Goal: Task Accomplishment & Management: Manage account settings

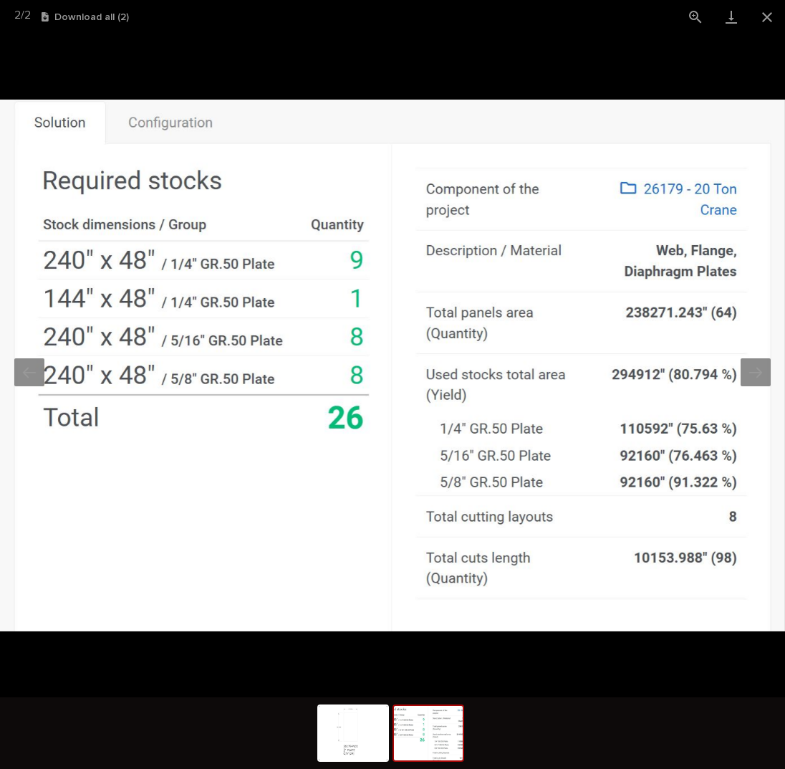
scroll to position [128, 0]
click at [769, 22] on button "Close gallery" at bounding box center [767, 17] width 36 height 34
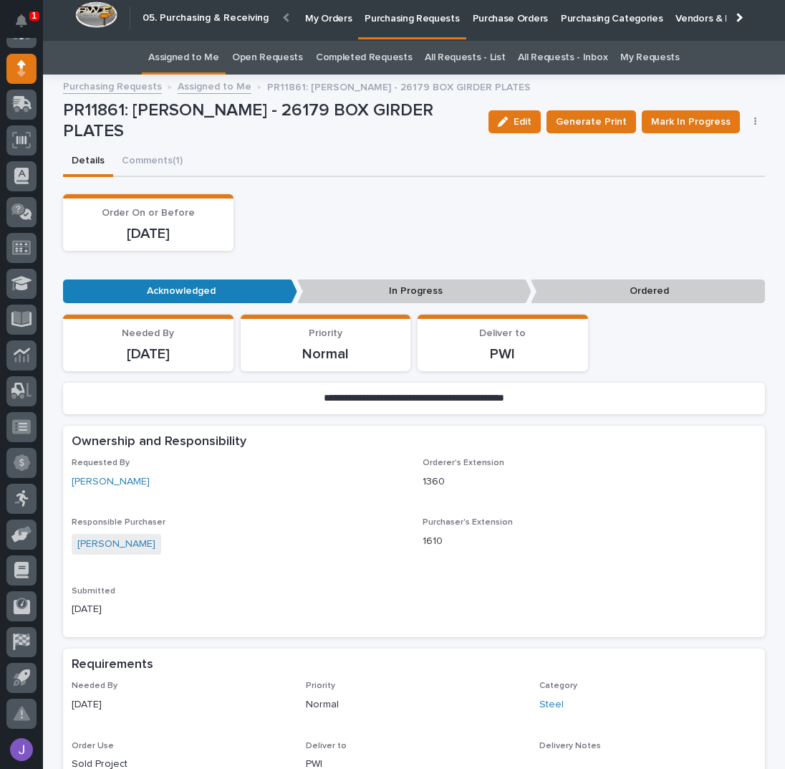
scroll to position [0, 0]
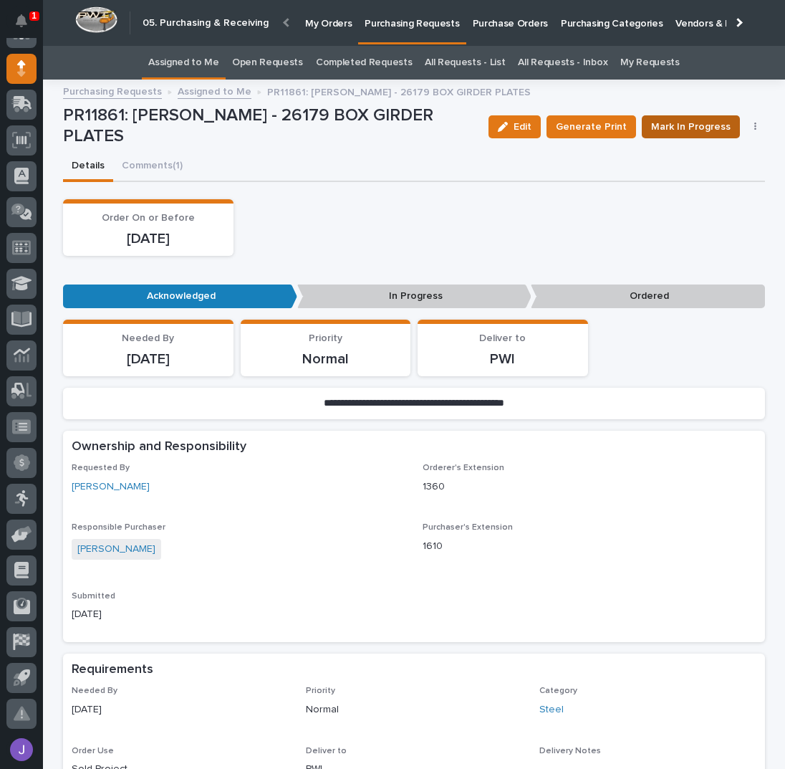
click at [674, 128] on span "Mark In Progress" at bounding box center [691, 127] width 80 height 14
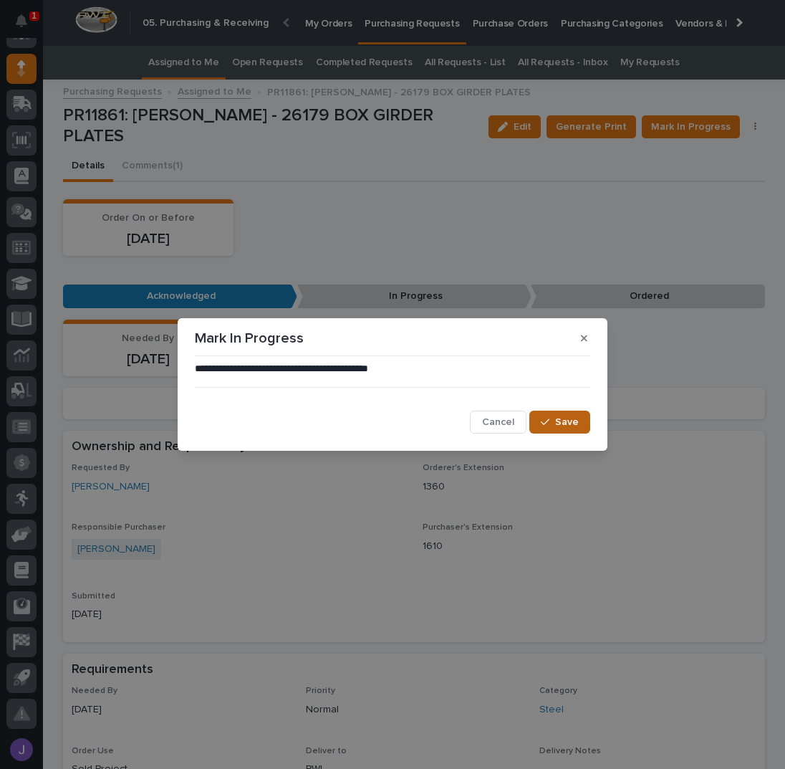
click at [547, 423] on icon "button" at bounding box center [545, 422] width 9 height 6
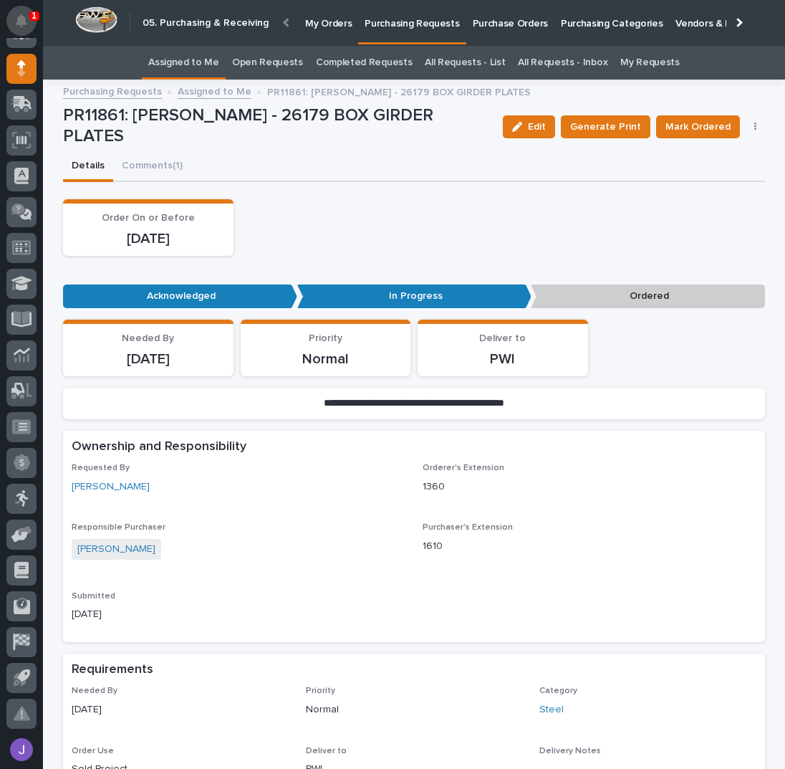
click at [26, 23] on icon "Notifications" at bounding box center [21, 20] width 11 height 13
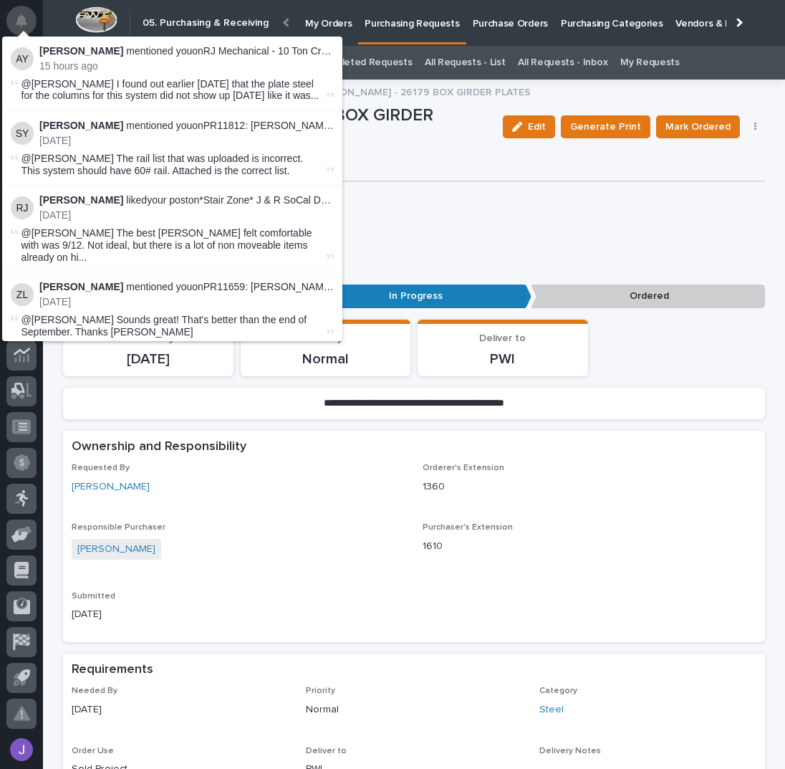
click at [23, 21] on icon "Notifications" at bounding box center [21, 20] width 11 height 13
click at [451, 238] on div "Order On or Before [DATE]" at bounding box center [414, 227] width 702 height 57
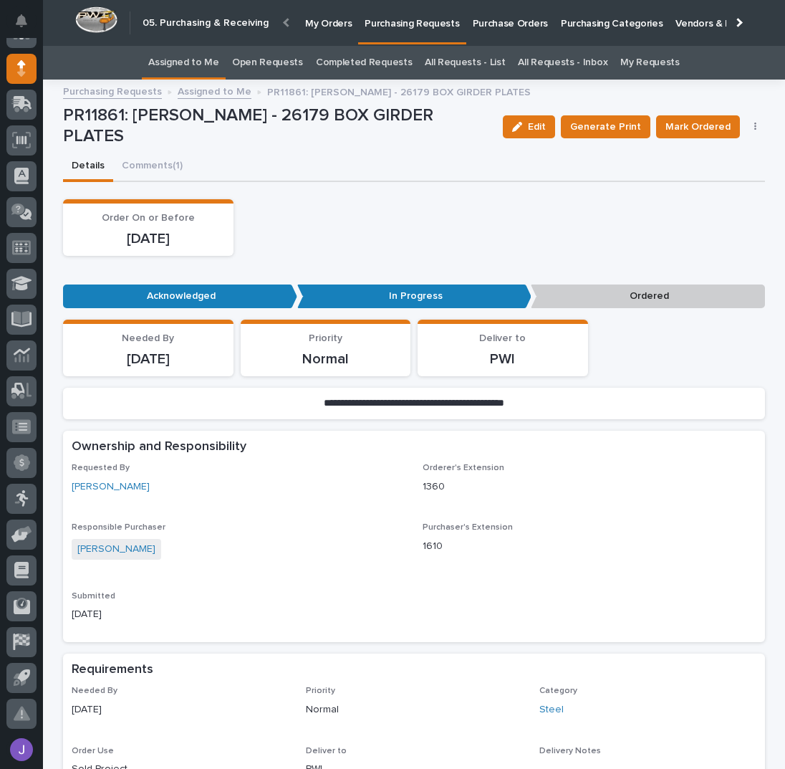
click at [188, 58] on link "Assigned to Me" at bounding box center [183, 63] width 71 height 34
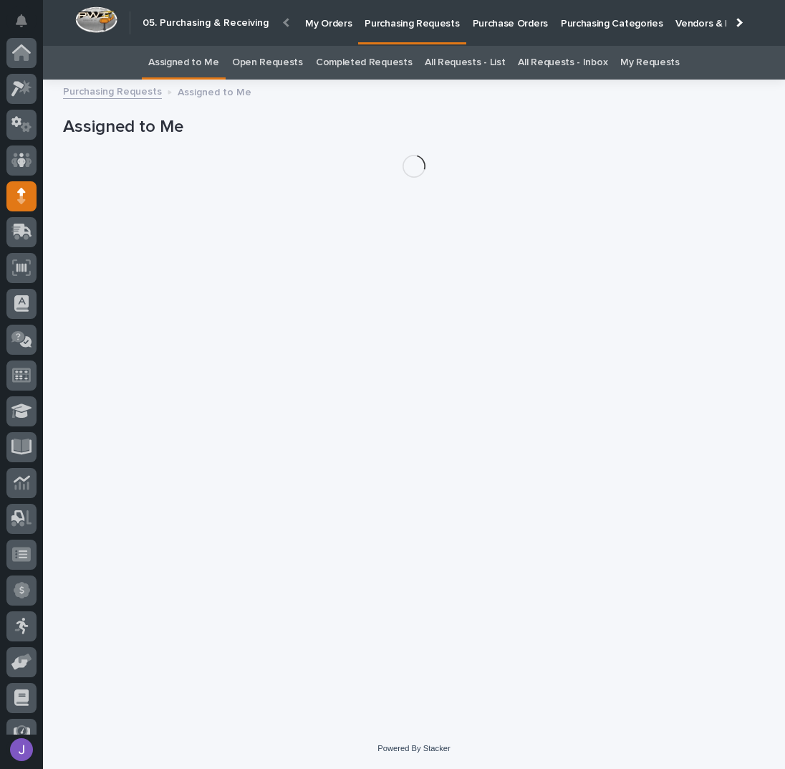
scroll to position [128, 0]
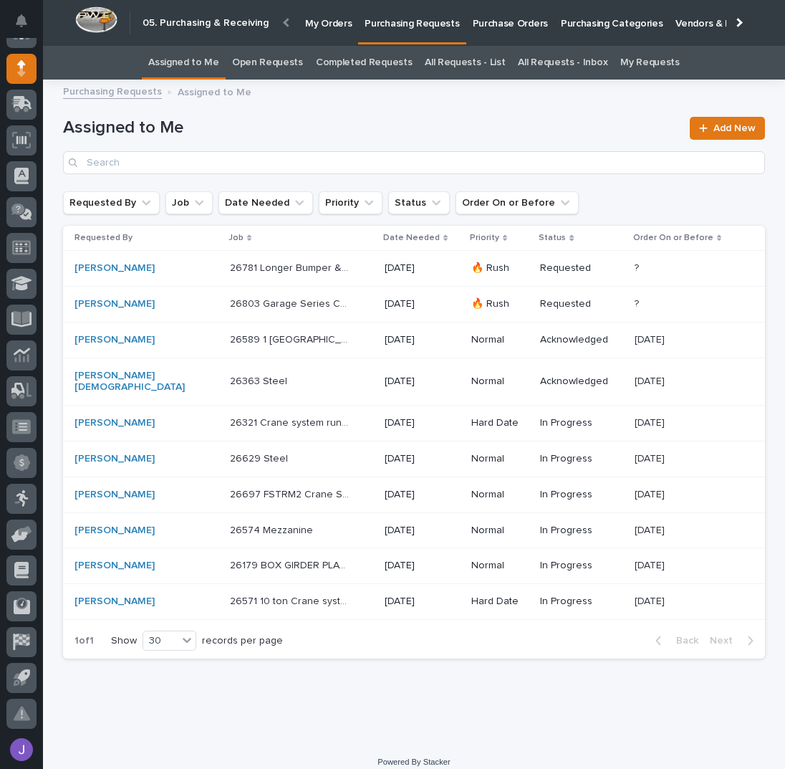
click at [281, 264] on p "26781 Longer Bumper & Couplers" at bounding box center [291, 266] width 123 height 15
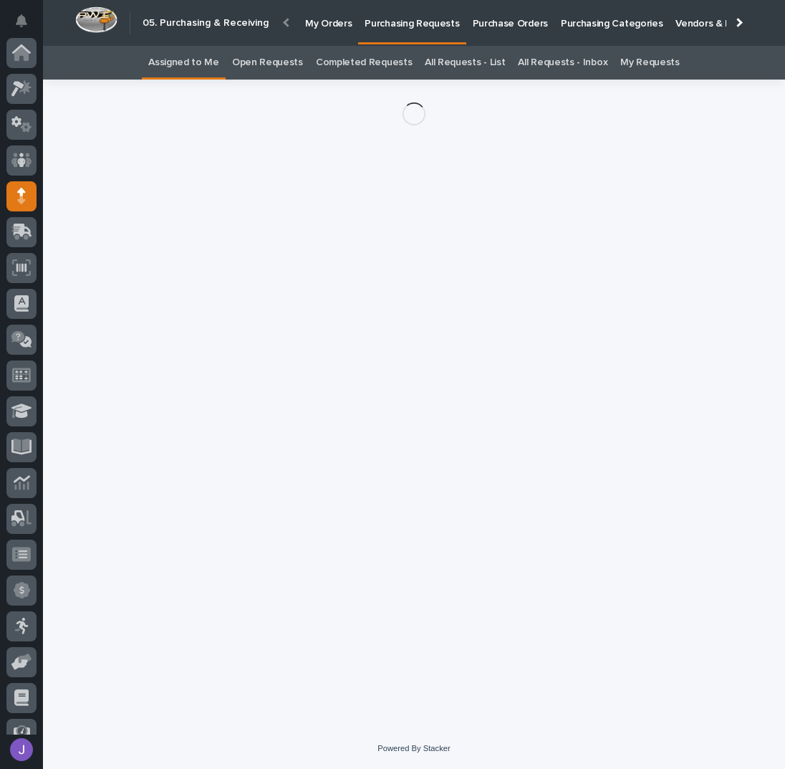
scroll to position [128, 0]
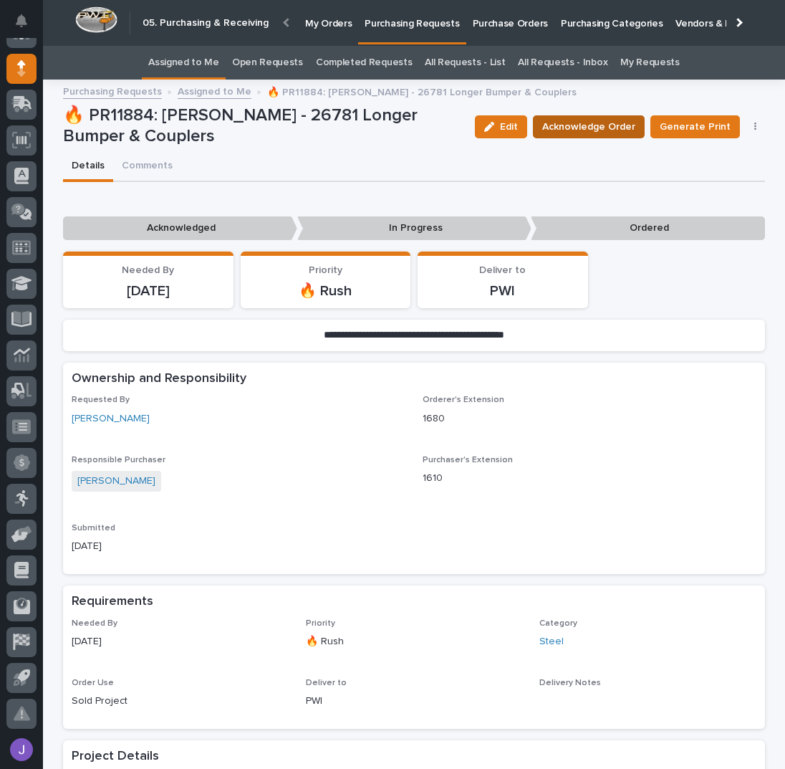
click at [549, 130] on span "Acknowledge Order" at bounding box center [588, 127] width 93 height 14
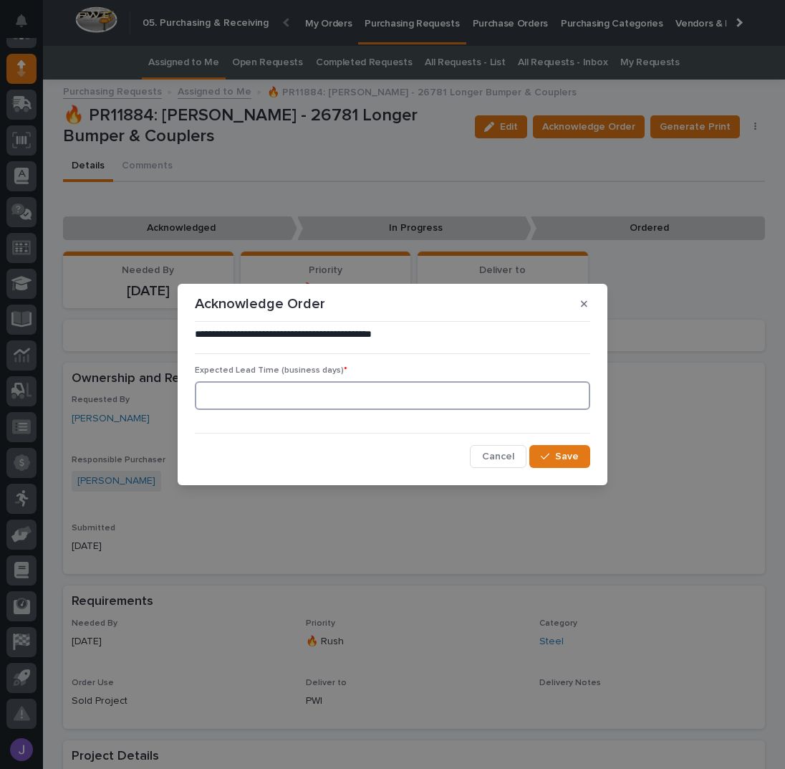
drag, startPoint x: 342, startPoint y: 390, endPoint x: 351, endPoint y: 380, distance: 13.2
click at [344, 388] on input at bounding box center [392, 395] width 395 height 29
type input "0"
click at [566, 454] on span "Save" at bounding box center [567, 456] width 24 height 10
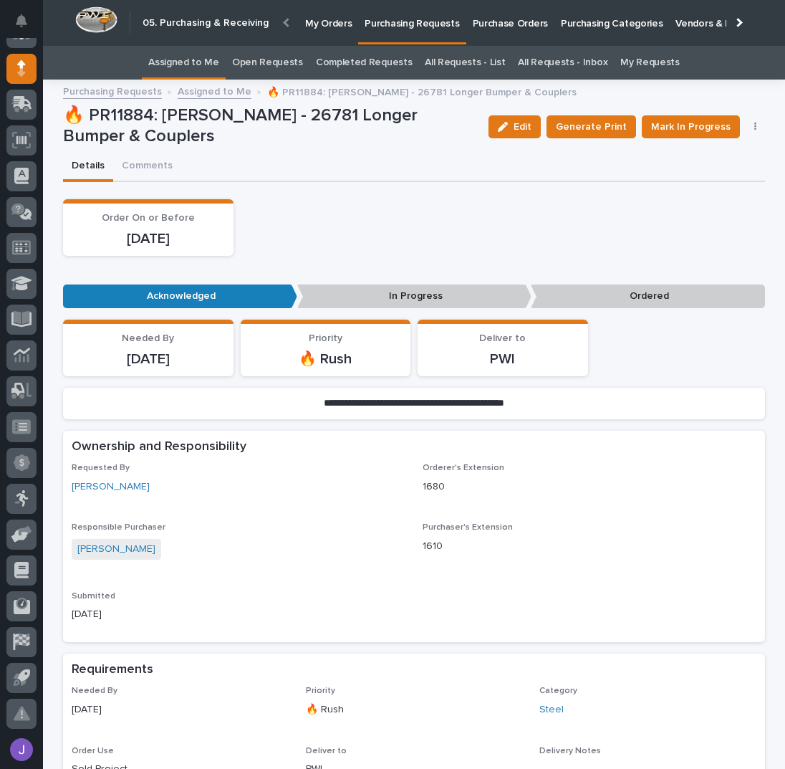
scroll to position [382, 0]
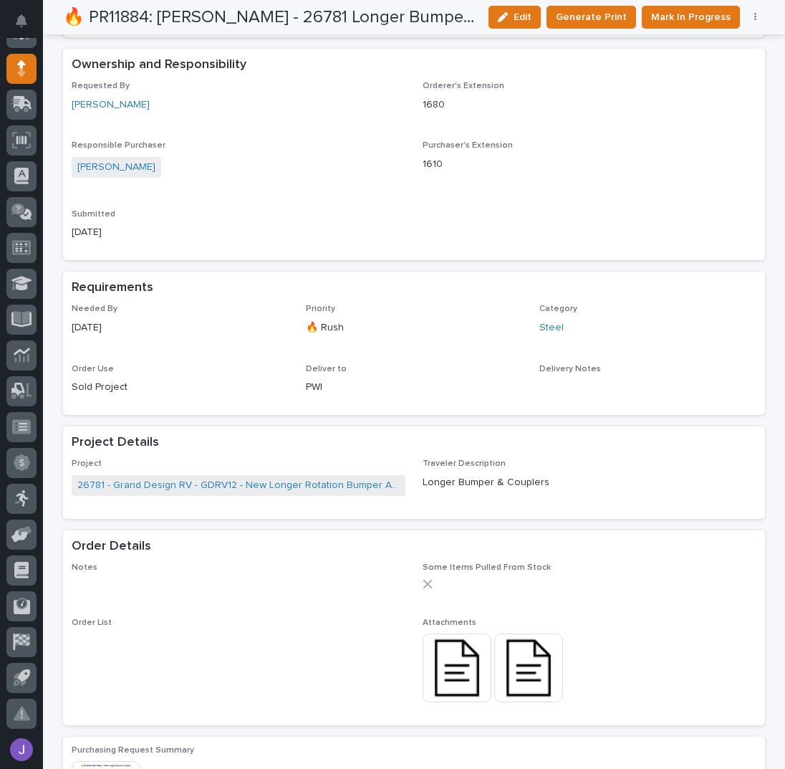
click at [454, 656] on img at bounding box center [457, 667] width 69 height 69
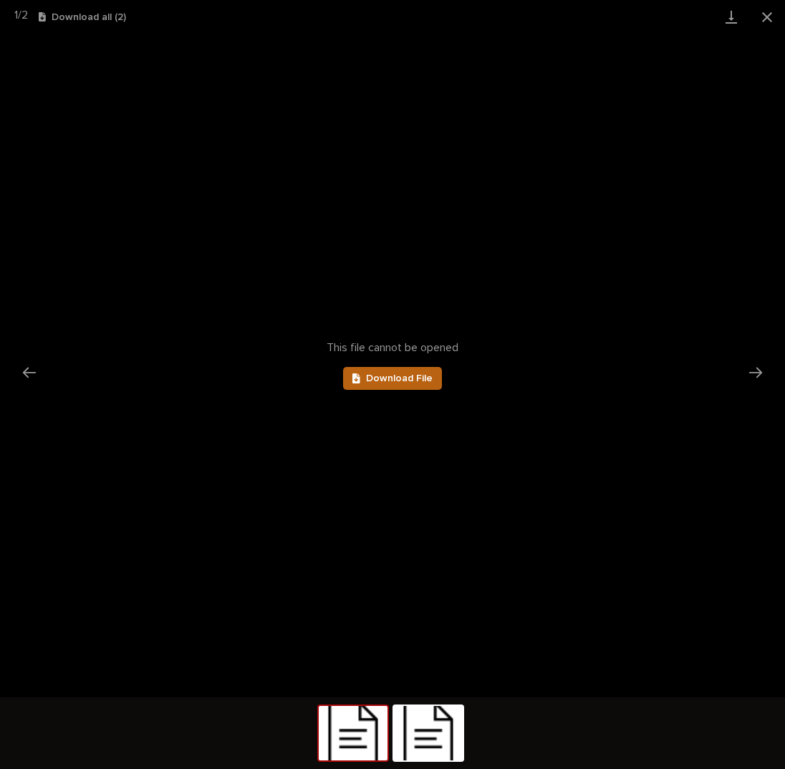
click at [421, 378] on span "Download File" at bounding box center [399, 378] width 67 height 10
click at [764, 17] on button "Close gallery" at bounding box center [767, 17] width 36 height 34
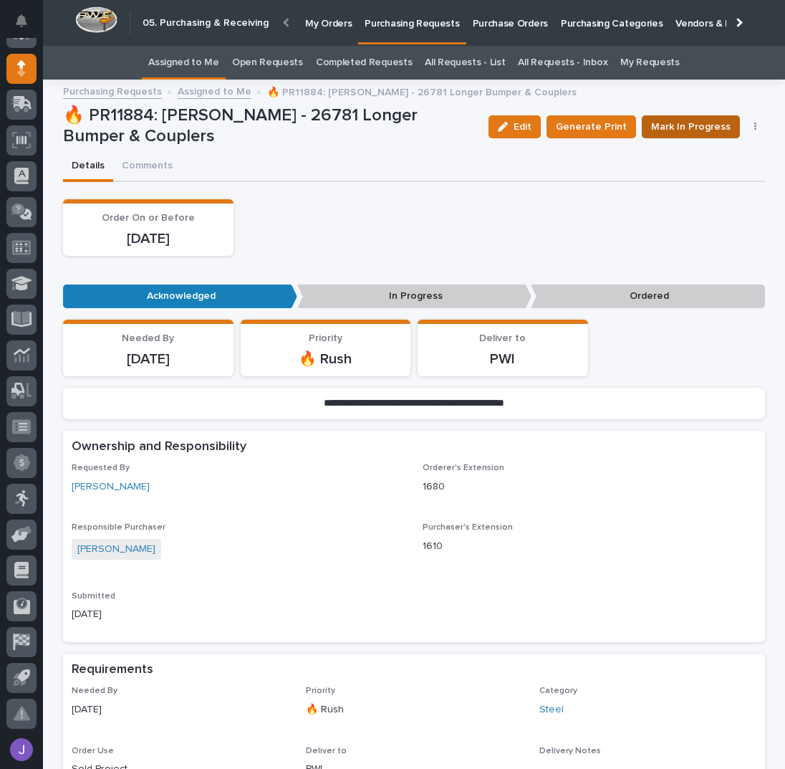
click at [683, 123] on span "Mark In Progress" at bounding box center [691, 127] width 80 height 14
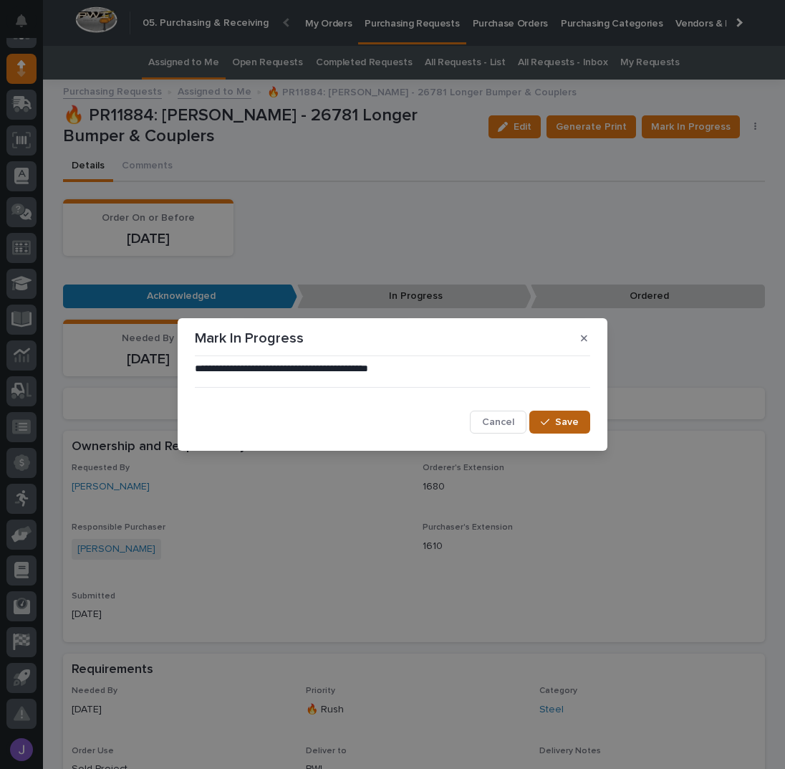
click at [555, 421] on div "button" at bounding box center [548, 422] width 14 height 10
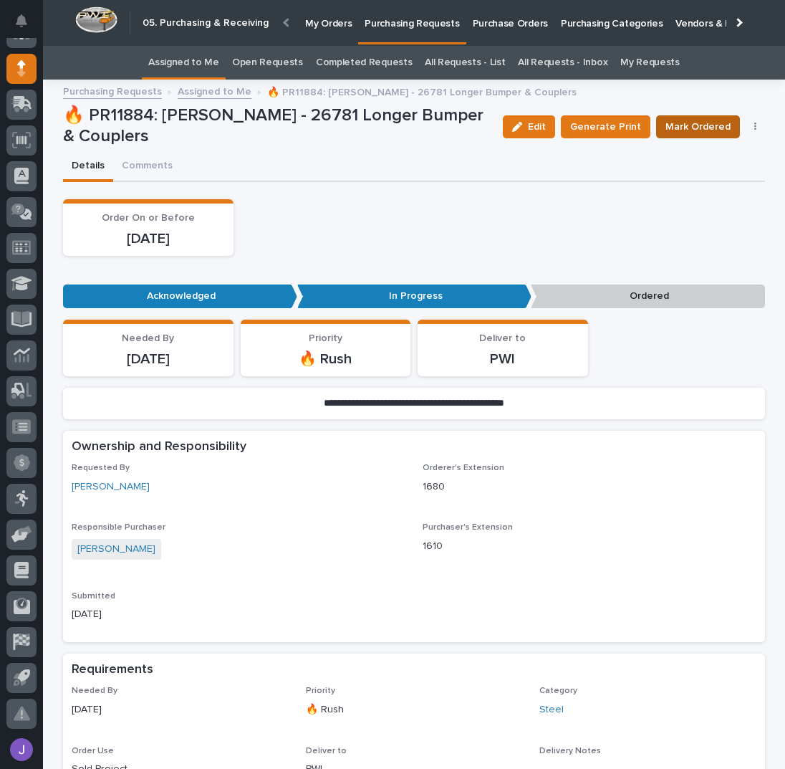
click at [671, 127] on span "Mark Ordered" at bounding box center [698, 127] width 65 height 14
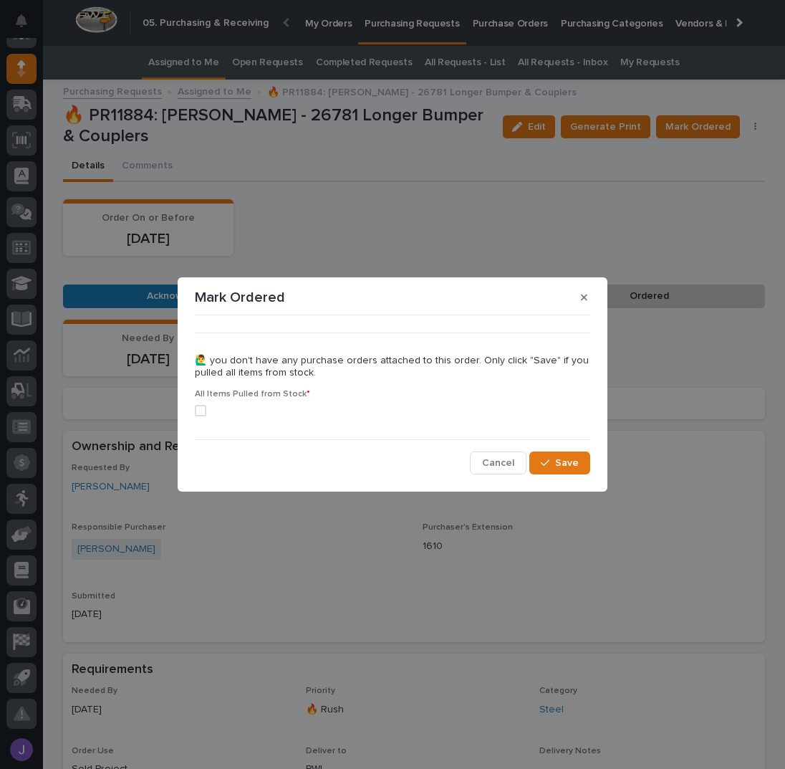
click at [195, 416] on div "••• 🙋‍♂️ you don't have any purchase orders attached to this order. Only click …" at bounding box center [392, 397] width 403 height 160
click at [201, 411] on span at bounding box center [200, 410] width 11 height 11
click at [588, 461] on button "Save" at bounding box center [559, 462] width 61 height 23
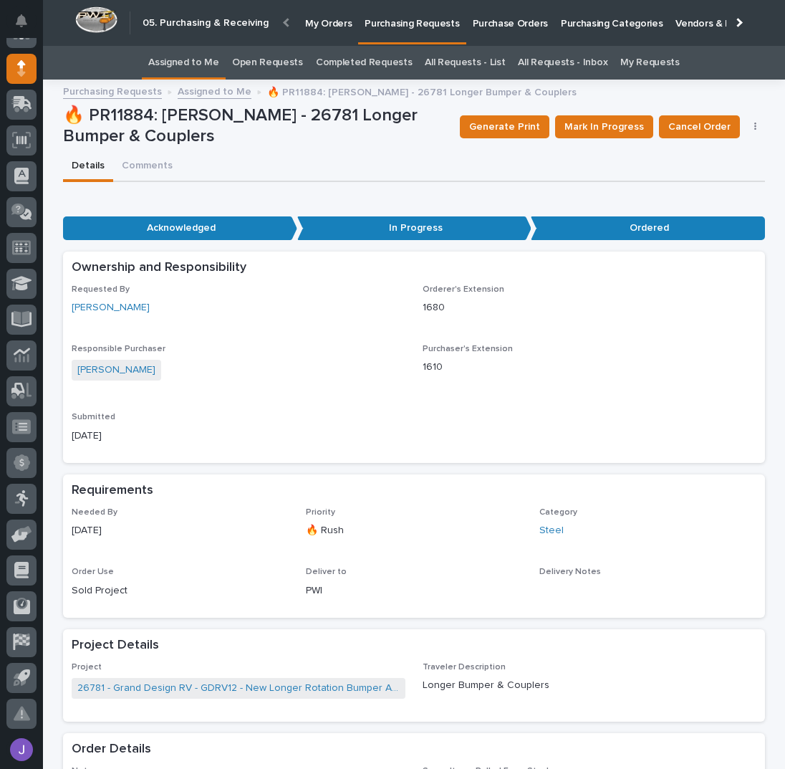
click at [191, 63] on link "Assigned to Me" at bounding box center [183, 63] width 71 height 34
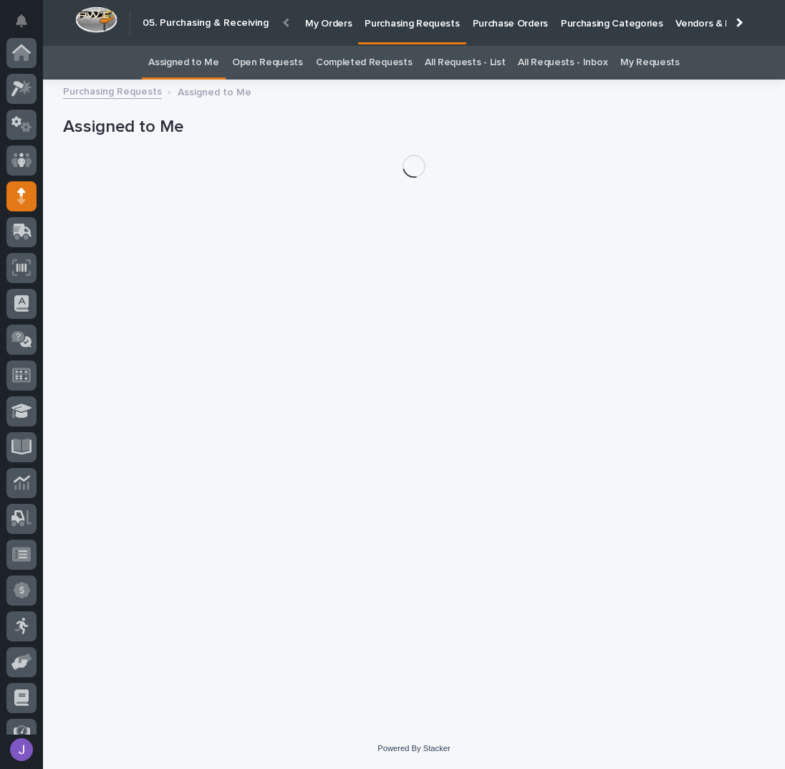
scroll to position [128, 0]
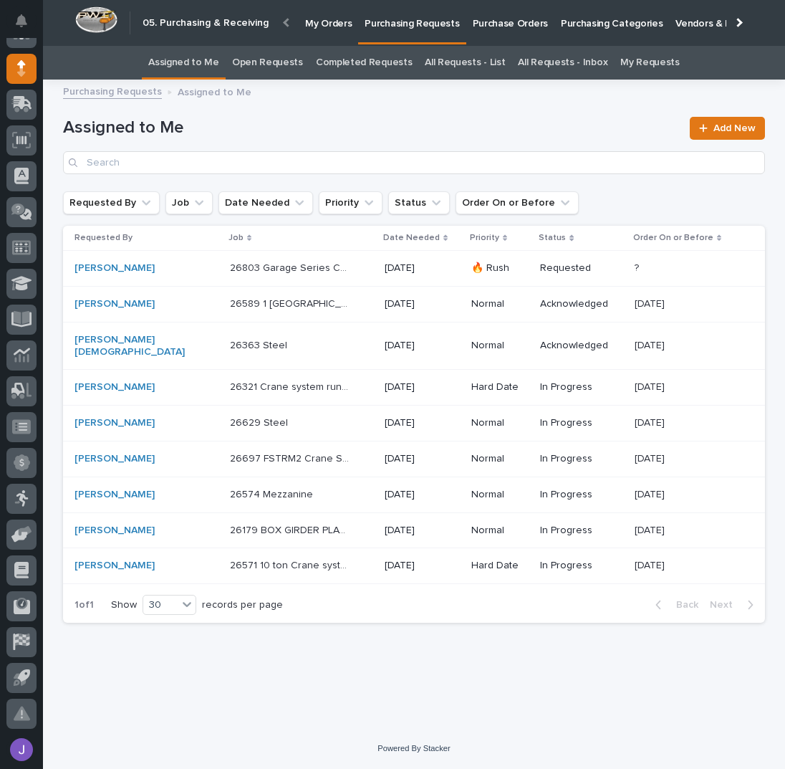
click at [313, 270] on p "26803 Garage Series Crane" at bounding box center [291, 266] width 123 height 15
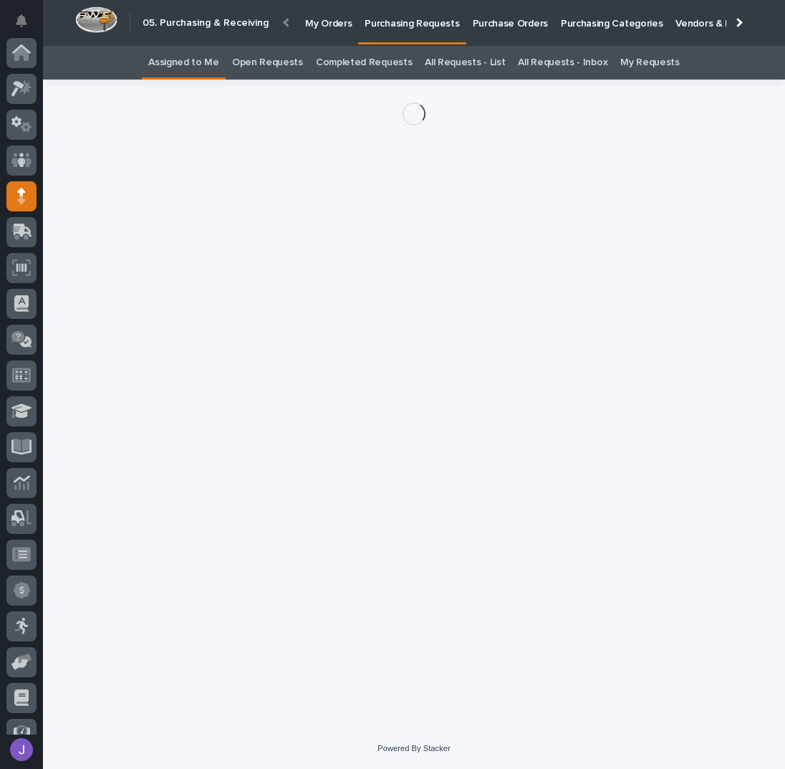
scroll to position [128, 0]
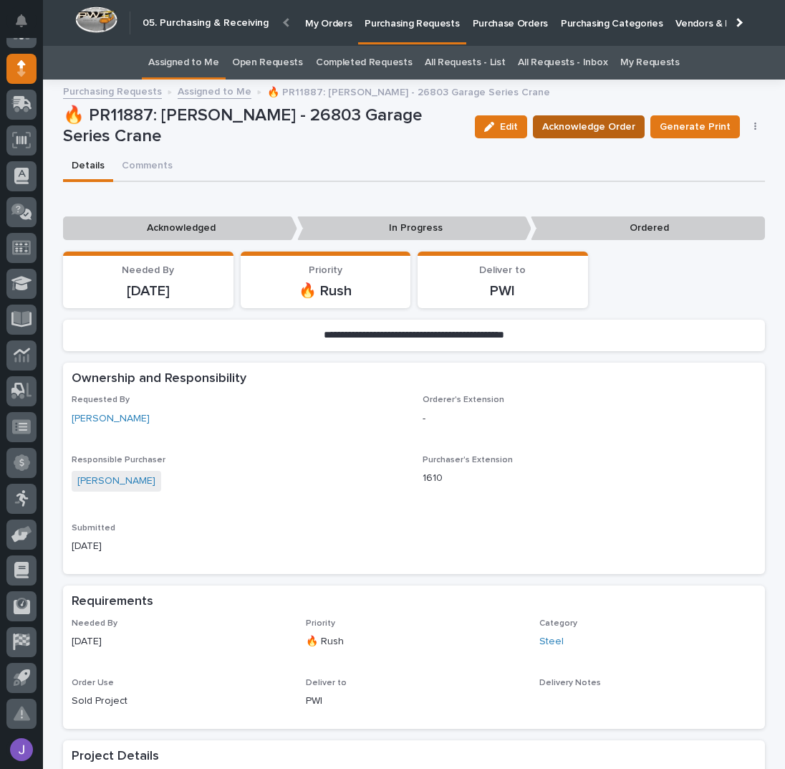
click at [566, 123] on span "Acknowledge Order" at bounding box center [588, 127] width 93 height 14
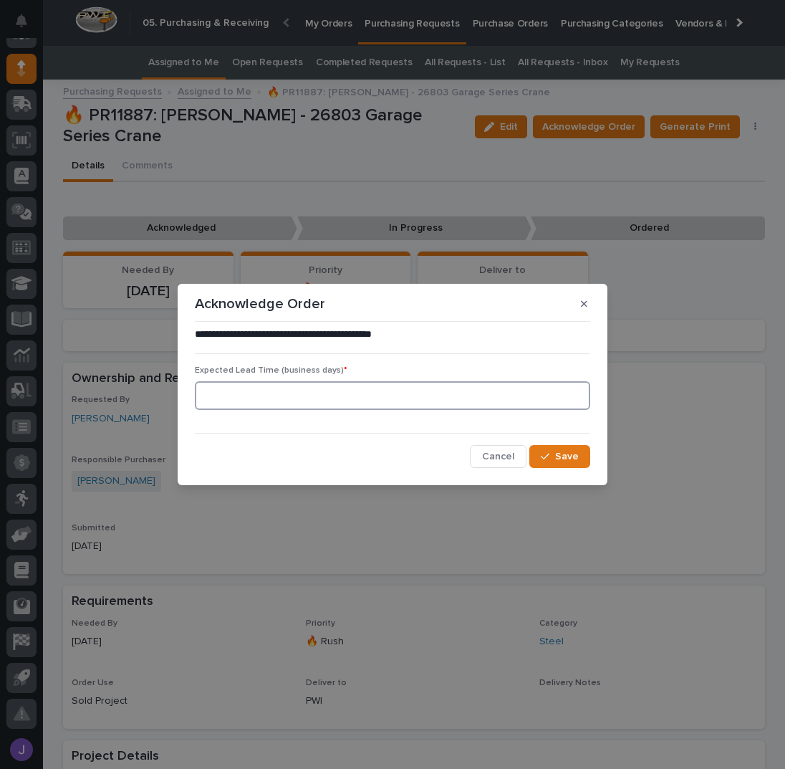
click at [327, 401] on input at bounding box center [392, 395] width 395 height 29
type input "0"
click at [587, 467] on button "Save" at bounding box center [559, 456] width 61 height 23
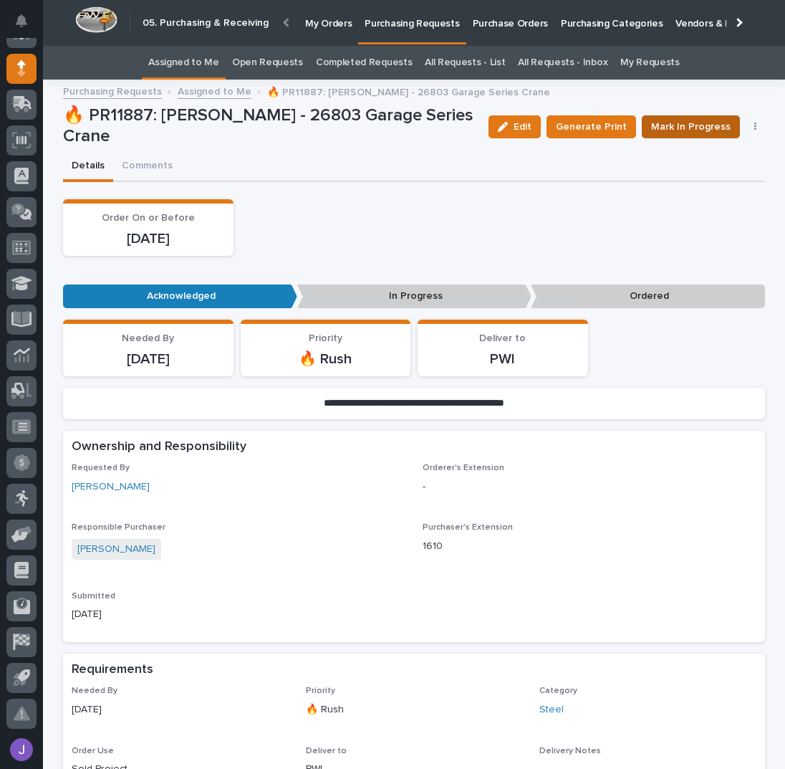
click at [703, 125] on span "Mark In Progress" at bounding box center [691, 127] width 80 height 14
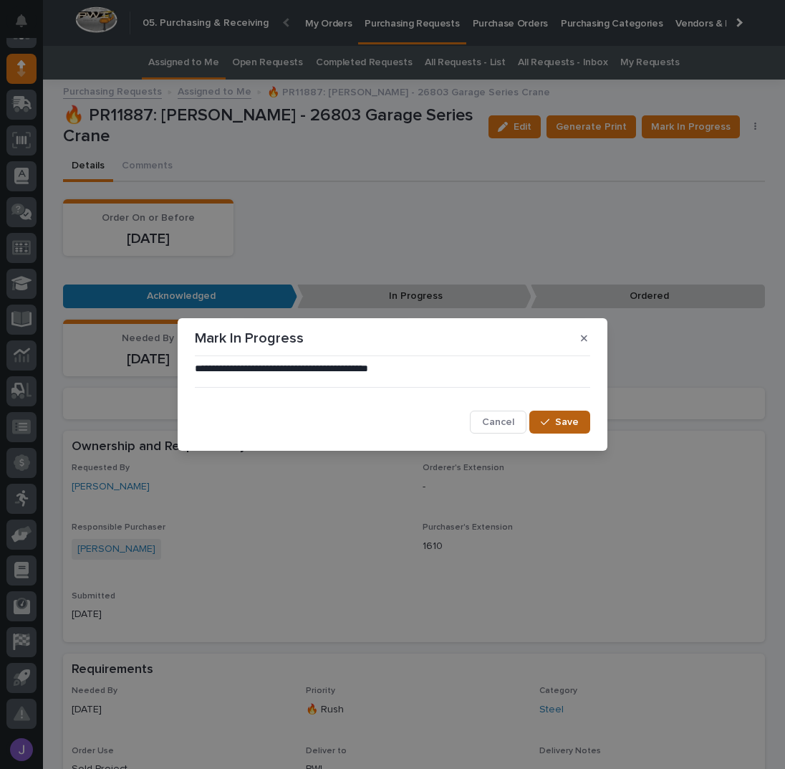
click at [568, 429] on button "Save" at bounding box center [559, 422] width 61 height 23
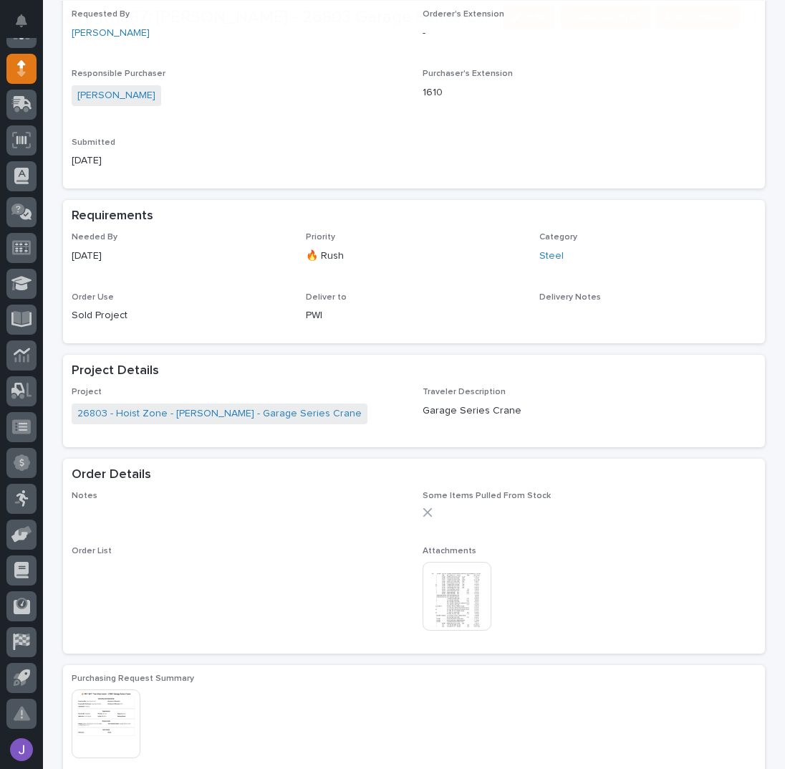
scroll to position [477, 0]
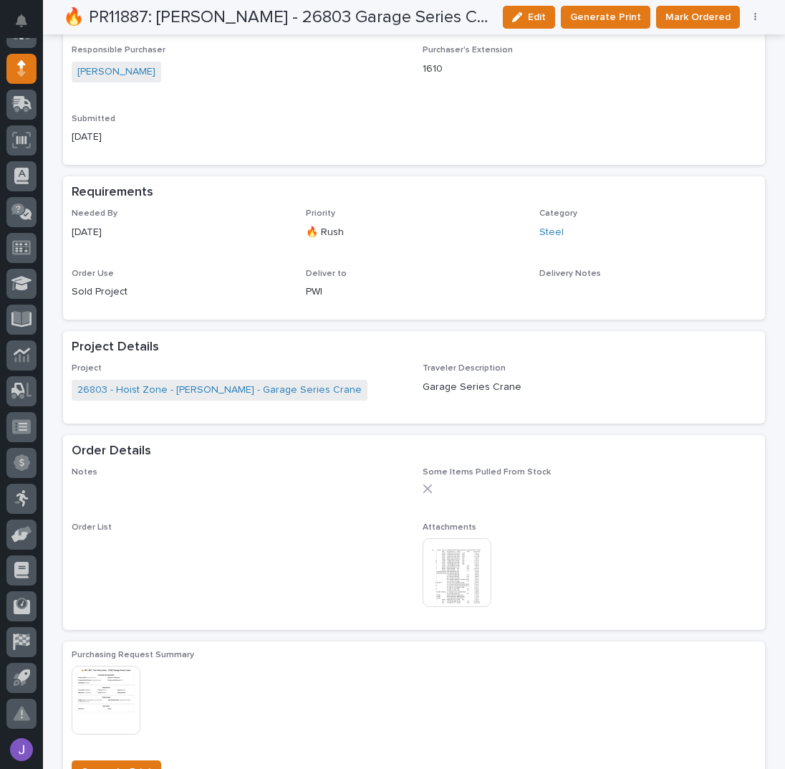
click at [454, 567] on img at bounding box center [457, 572] width 69 height 69
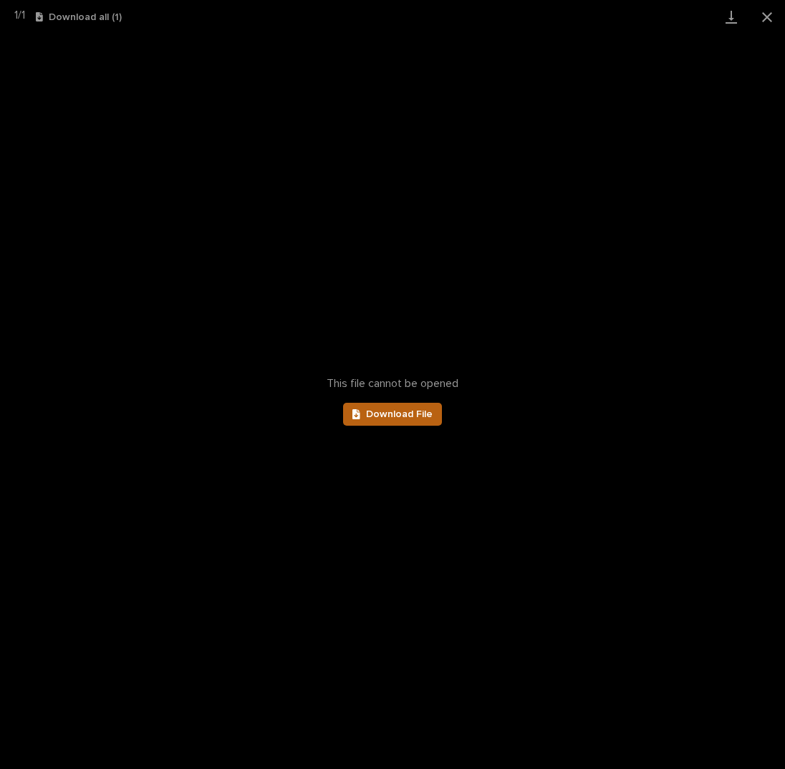
click at [400, 413] on span "Download File" at bounding box center [399, 414] width 67 height 10
click at [765, 11] on button "Close gallery" at bounding box center [767, 17] width 36 height 34
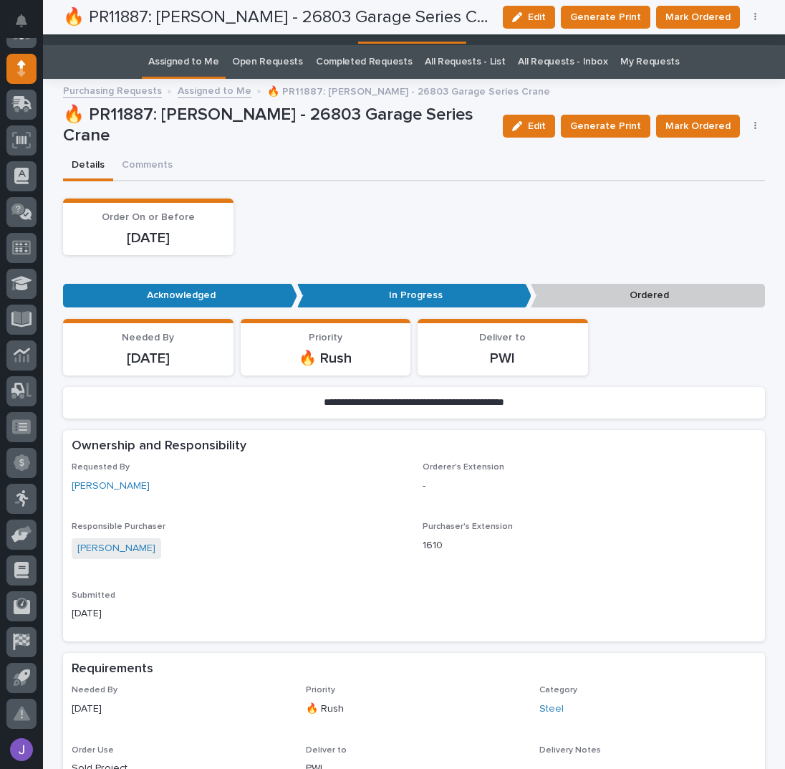
scroll to position [0, 0]
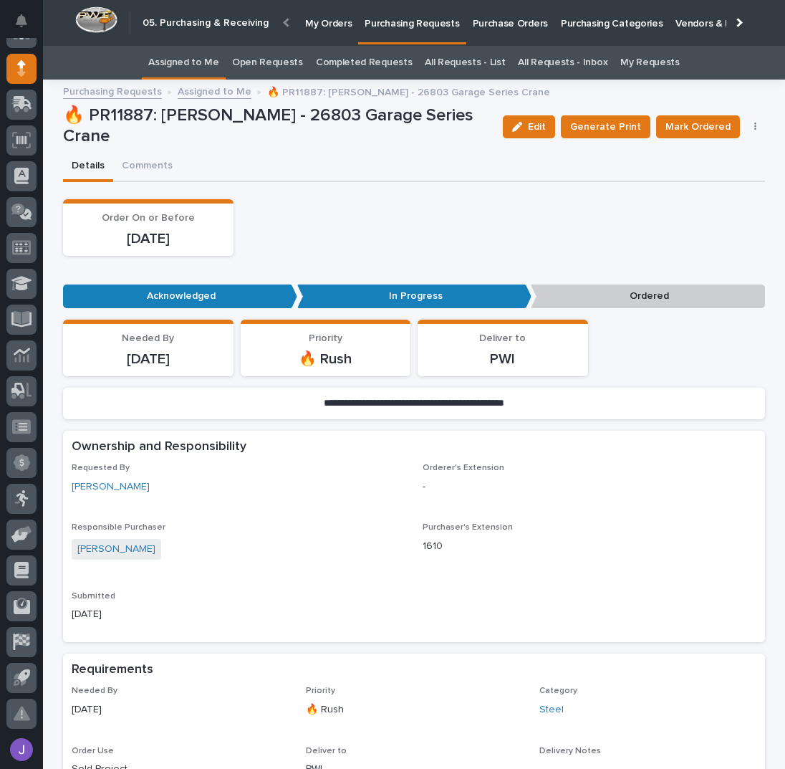
click at [190, 67] on link "Assigned to Me" at bounding box center [183, 63] width 71 height 34
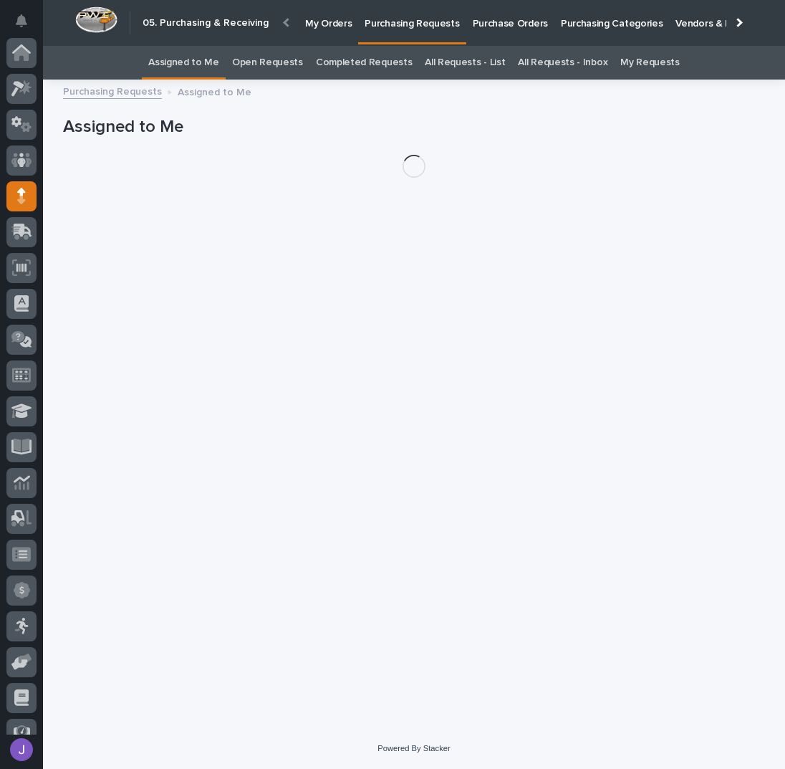
scroll to position [128, 0]
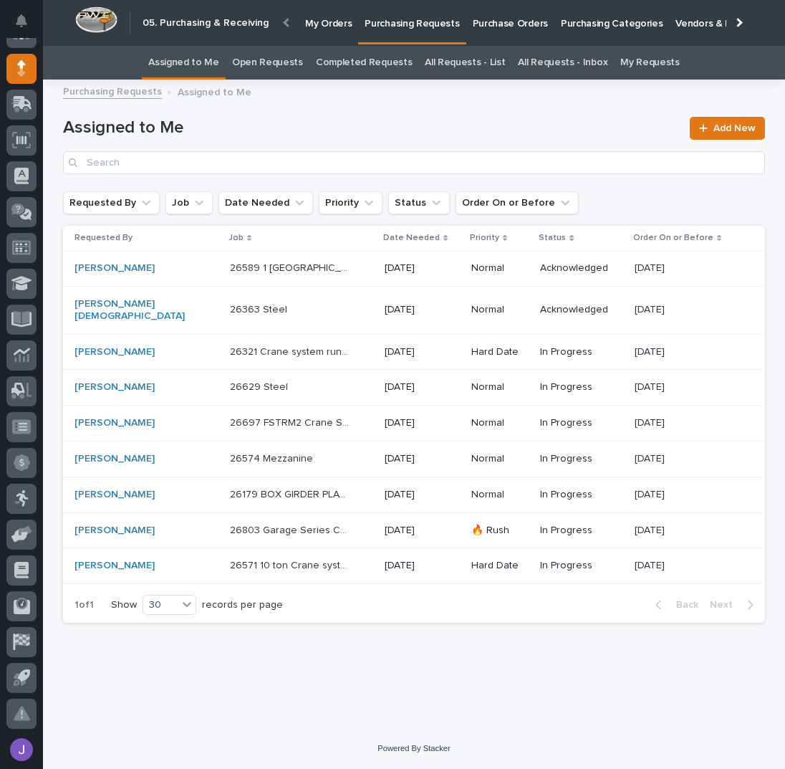
click at [369, 587] on div "1 of 1 Show 30 records per page Back Next" at bounding box center [414, 605] width 702 height 36
